Goal: Task Accomplishment & Management: Manage account settings

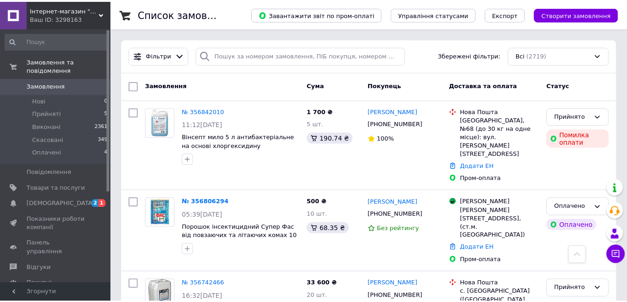
scroll to position [278, 0]
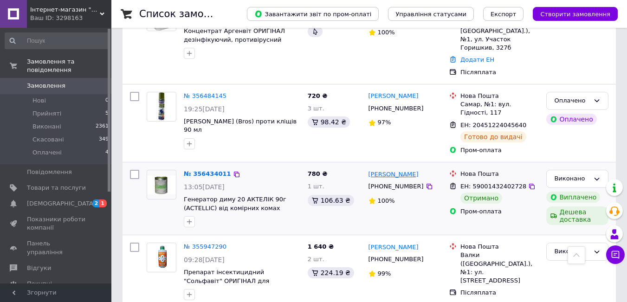
drag, startPoint x: 418, startPoint y: 137, endPoint x: 388, endPoint y: 140, distance: 29.8
click at [388, 169] on div "[PERSON_NAME]" at bounding box center [406, 174] width 76 height 11
click at [206, 170] on link "№ 356434011" at bounding box center [207, 173] width 47 height 7
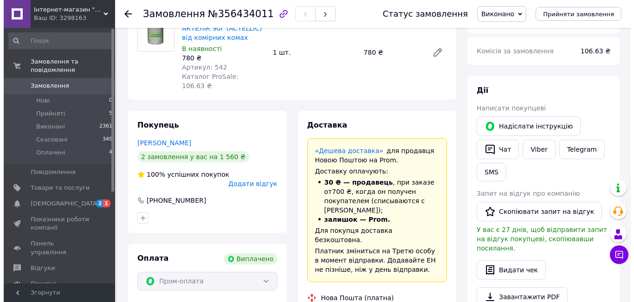
scroll to position [186, 0]
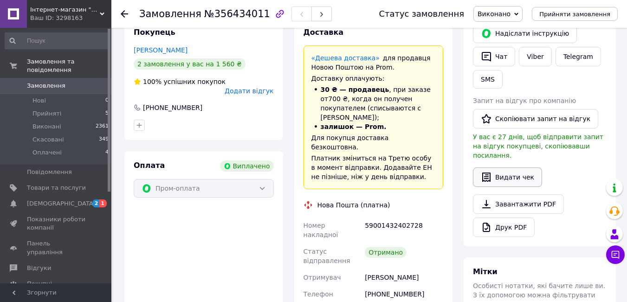
click at [495, 169] on button "Видати чек" at bounding box center [507, 177] width 69 height 19
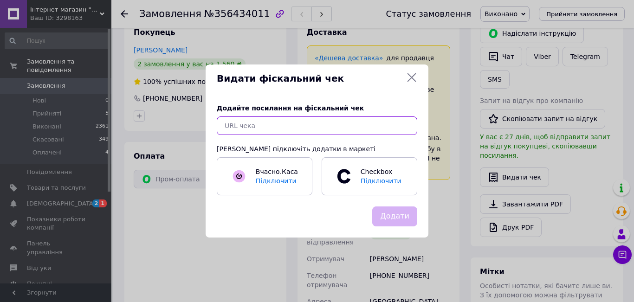
paste input "[URL][DOMAIN_NAME]"
type input "[URL][DOMAIN_NAME]"
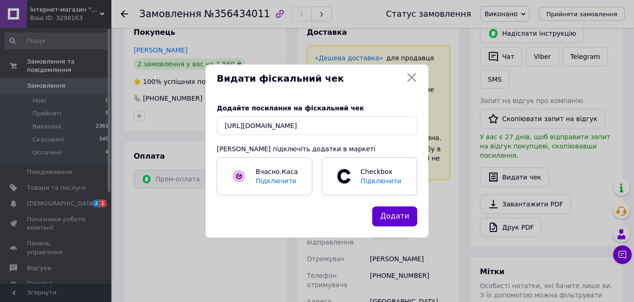
click at [398, 220] on button "Додати" at bounding box center [394, 217] width 45 height 20
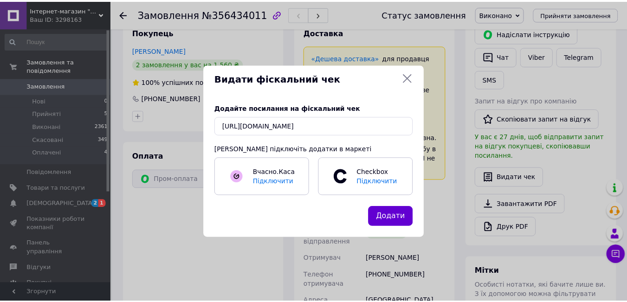
scroll to position [0, 0]
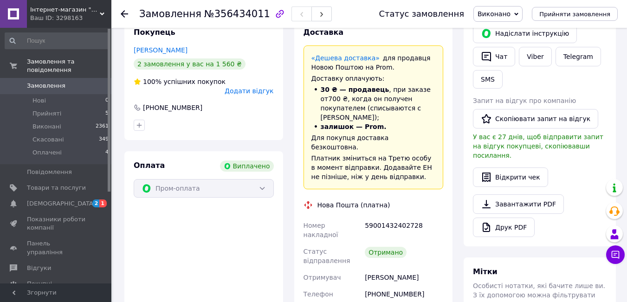
click at [121, 14] on use at bounding box center [124, 13] width 7 height 7
